Goal: Transaction & Acquisition: Purchase product/service

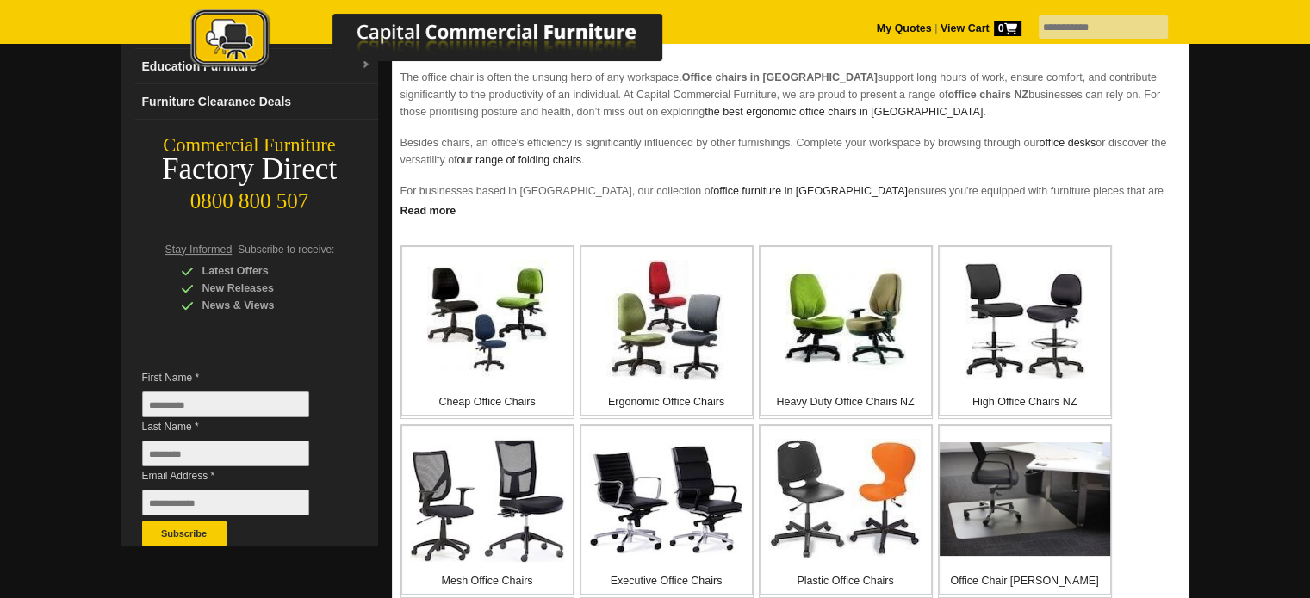
scroll to position [258, 0]
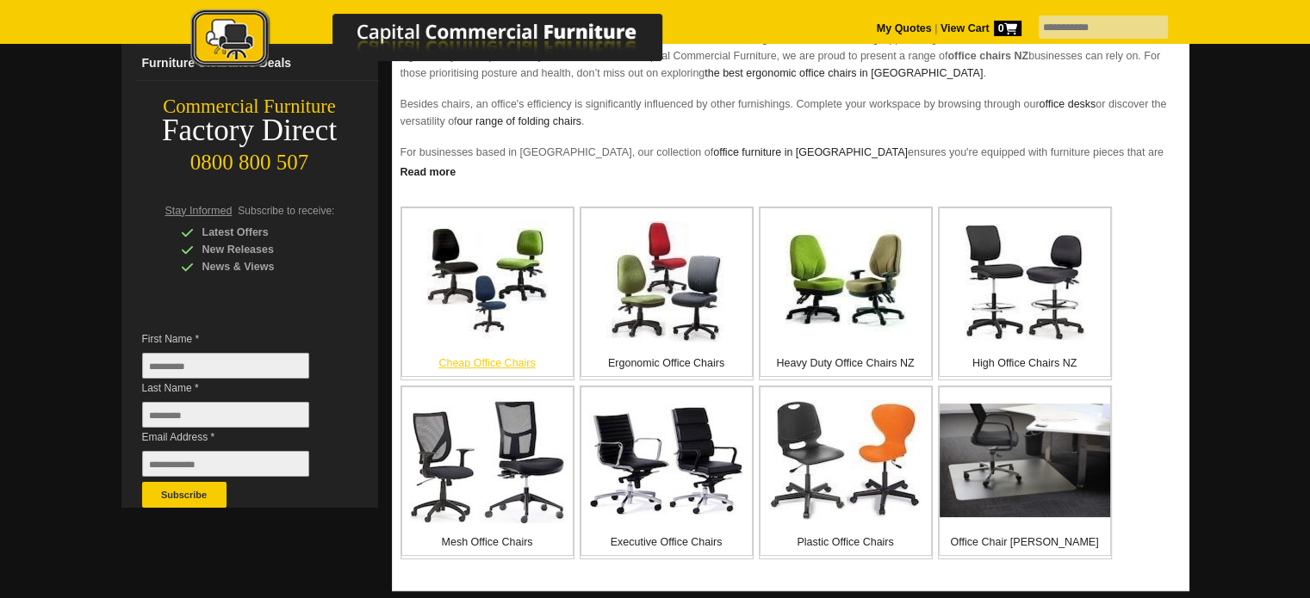
click at [479, 364] on p "Cheap Office Chairs" at bounding box center [487, 363] width 170 height 17
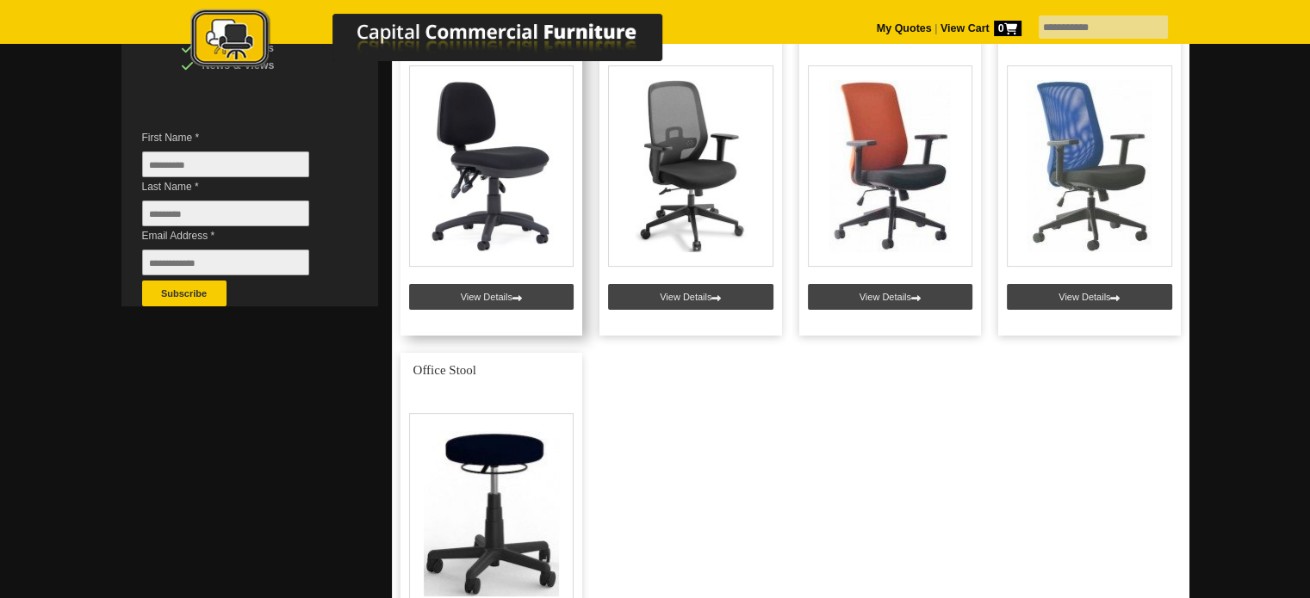
scroll to position [431, 0]
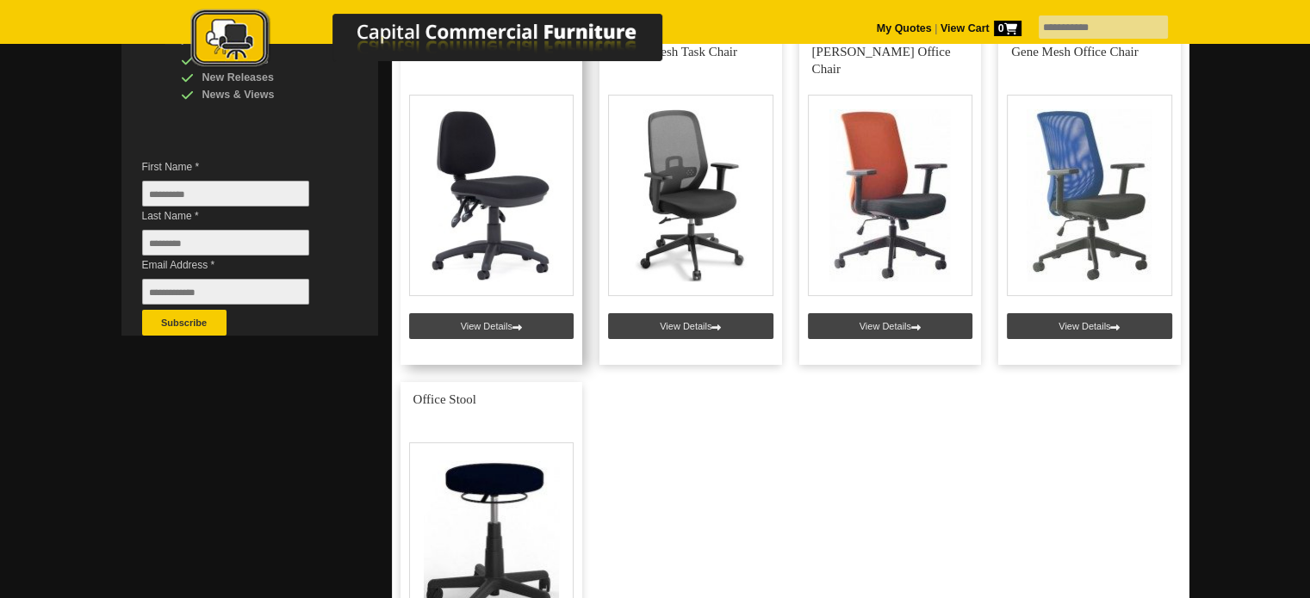
click at [486, 322] on link at bounding box center [491, 199] width 183 height 331
